Goal: Contribute content

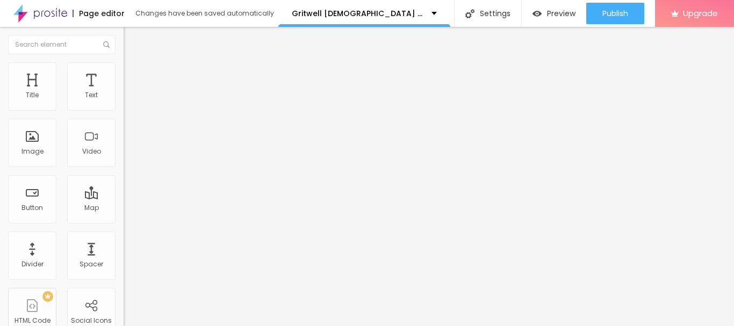
click at [124, 92] on span "Add image" at bounding box center [146, 87] width 44 height 9
drag, startPoint x: 98, startPoint y: 224, endPoint x: 105, endPoint y: 223, distance: 7.0
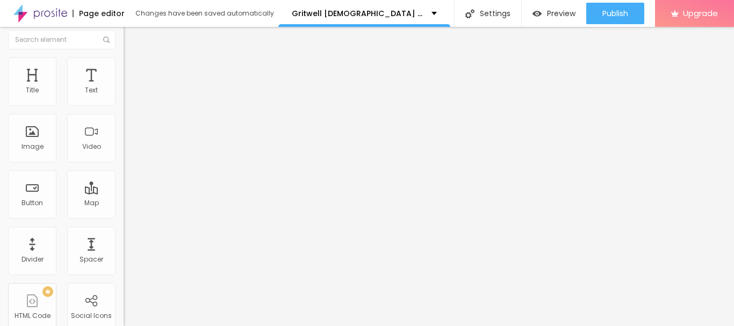
scroll to position [6, 0]
click at [124, 214] on input "https://" at bounding box center [188, 208] width 129 height 11
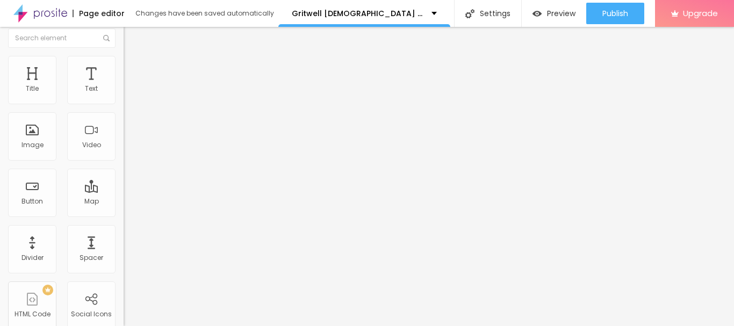
paste input "nutrazeon.com/GritwellMalePerformanceGummies"
type input "https://nutrazeon.com/GritwellMalePerformanceGummies"
click at [124, 31] on button "Edit Image" at bounding box center [186, 32] width 124 height 25
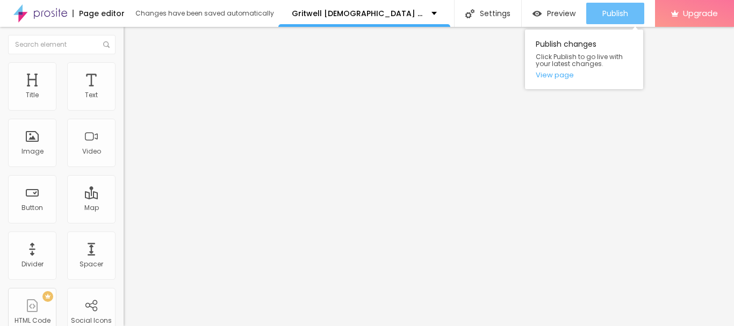
click at [591, 19] on button "Publish" at bounding box center [615, 13] width 58 height 21
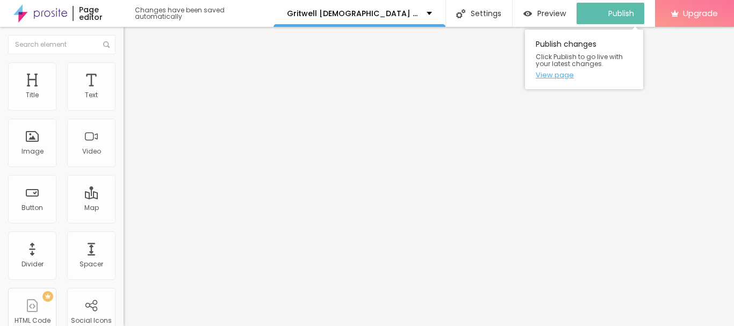
click at [546, 77] on link "View page" at bounding box center [584, 74] width 97 height 7
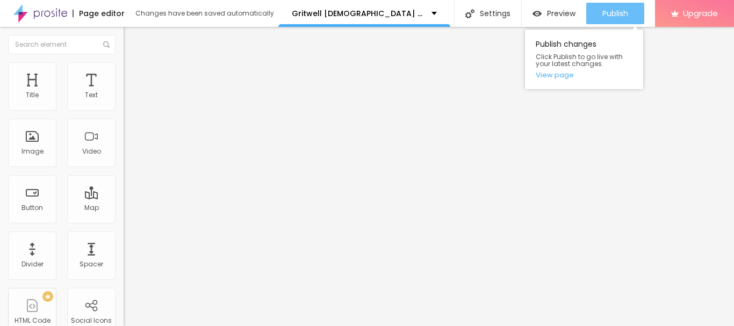
click at [618, 16] on span "Publish" at bounding box center [615, 13] width 26 height 9
click at [616, 15] on span "Publish" at bounding box center [615, 13] width 26 height 9
